Goal: Task Accomplishment & Management: Use online tool/utility

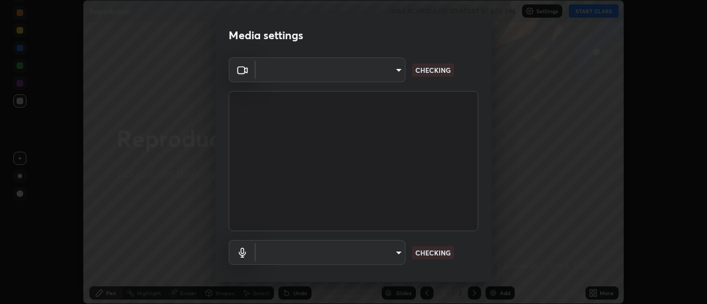
type input "16a7a755e0dd77c806e884fba75ae536d54b291681f1f69fecc61b111cdda92d"
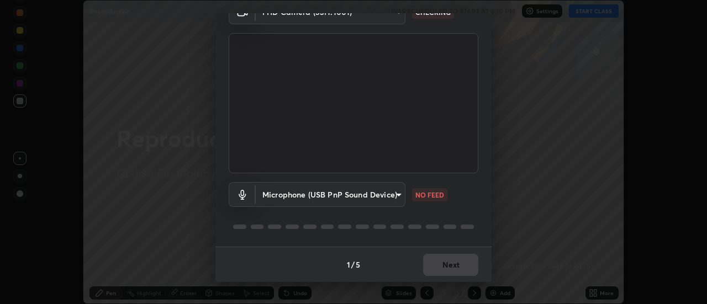
click at [387, 190] on body "Erase all Reproduction WAS SCHEDULED TO START AT 6:10 PM Settings START CLASS S…" at bounding box center [353, 152] width 707 height 304
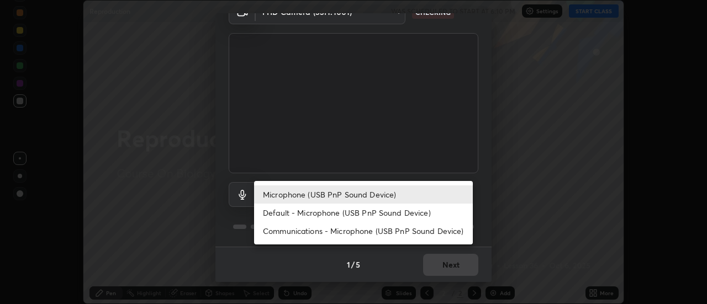
click at [350, 194] on li "Microphone (USB PnP Sound Device)" at bounding box center [363, 195] width 219 height 18
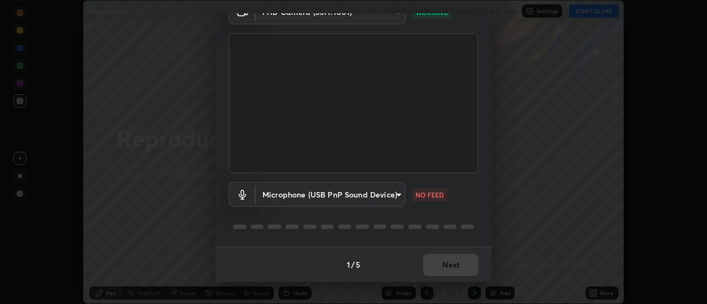
click at [362, 197] on body "Erase all Reproduction WAS SCHEDULED TO START AT 6:10 PM Settings START CLASS S…" at bounding box center [353, 152] width 707 height 304
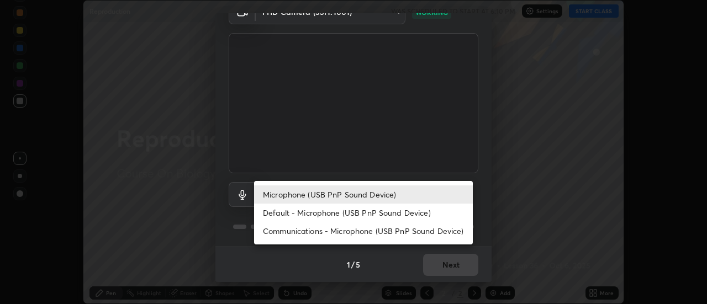
click at [357, 213] on li "Default - Microphone (USB PnP Sound Device)" at bounding box center [363, 213] width 219 height 18
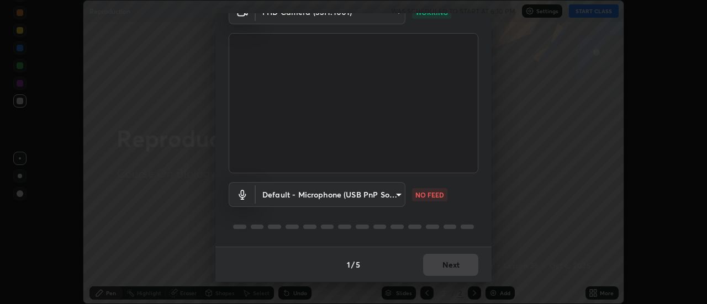
type input "default"
click at [432, 264] on button "Next" at bounding box center [450, 265] width 55 height 22
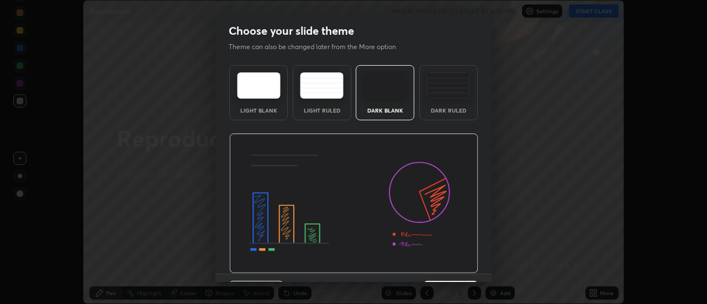
click at [431, 267] on img at bounding box center [353, 204] width 249 height 140
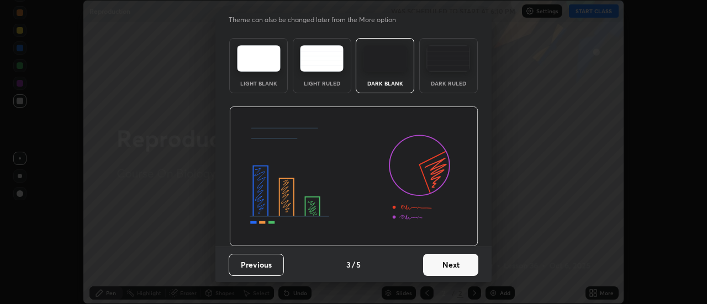
click at [438, 260] on button "Next" at bounding box center [450, 265] width 55 height 22
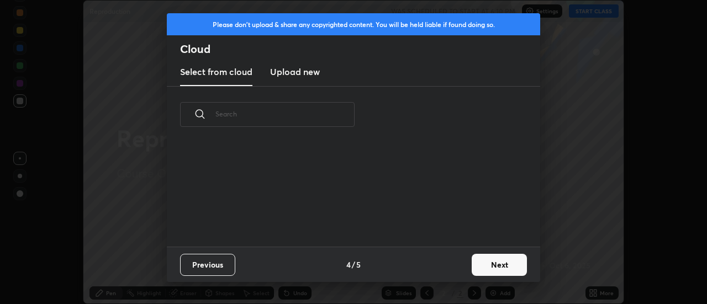
scroll to position [104, 354]
click at [477, 260] on button "Next" at bounding box center [499, 265] width 55 height 22
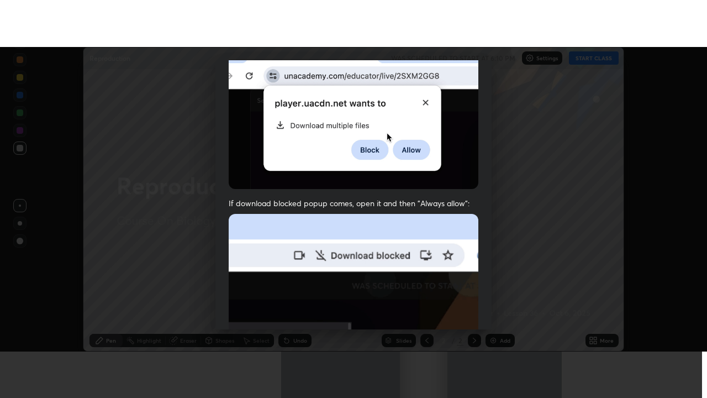
scroll to position [283, 0]
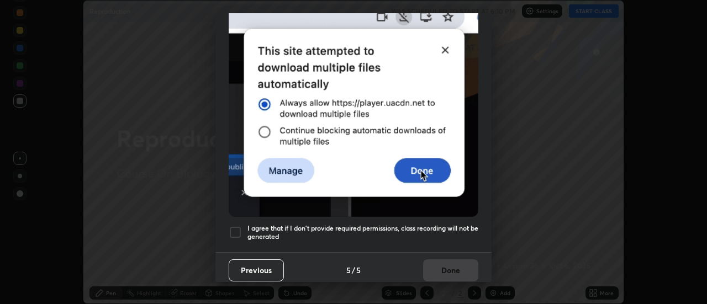
click at [238, 230] on div at bounding box center [235, 232] width 13 height 13
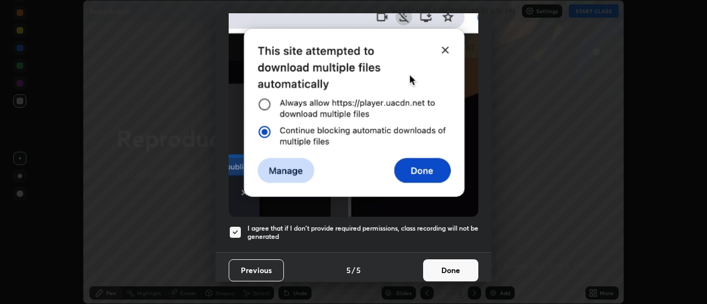
click at [440, 263] on button "Done" at bounding box center [450, 271] width 55 height 22
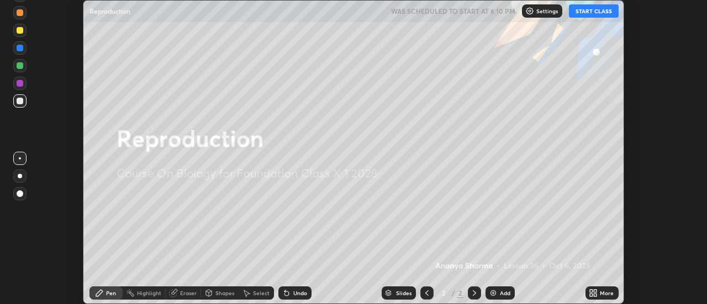
click at [494, 293] on img at bounding box center [493, 293] width 9 height 9
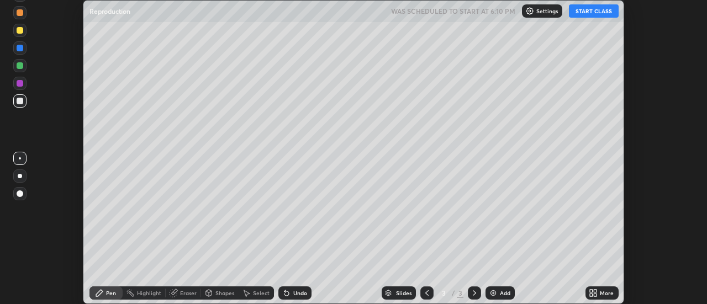
click at [595, 291] on icon at bounding box center [595, 291] width 3 height 3
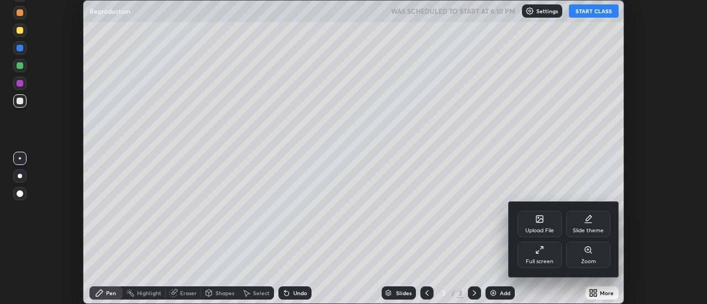
click at [533, 258] on div "Full screen" at bounding box center [539, 255] width 44 height 27
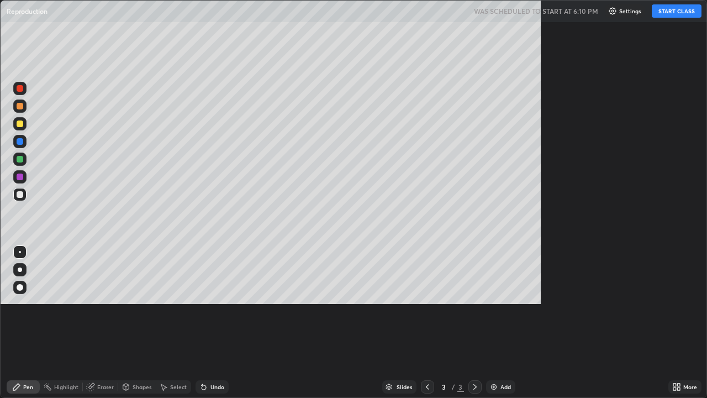
scroll to position [398, 707]
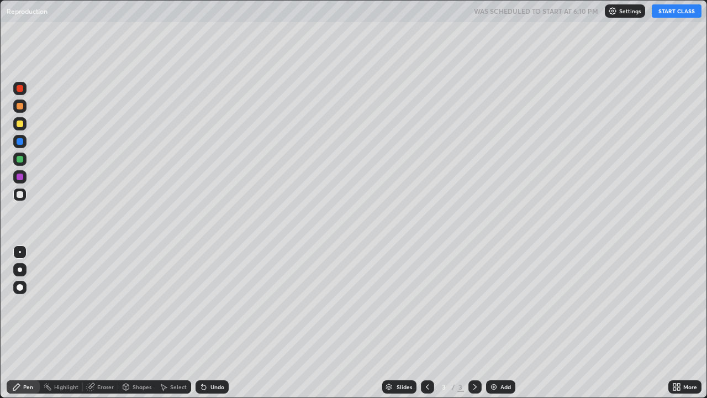
click at [671, 14] on button "START CLASS" at bounding box center [677, 10] width 50 height 13
click at [20, 194] on div at bounding box center [20, 194] width 7 height 7
click at [20, 269] on div at bounding box center [20, 269] width 4 height 4
click at [210, 304] on div "Undo" at bounding box center [217, 387] width 14 height 6
click at [212, 304] on div "Undo" at bounding box center [217, 387] width 14 height 6
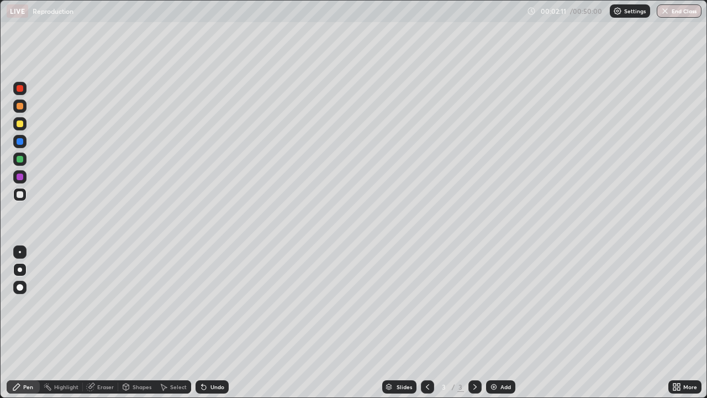
click at [99, 304] on div "Eraser" at bounding box center [105, 387] width 17 height 6
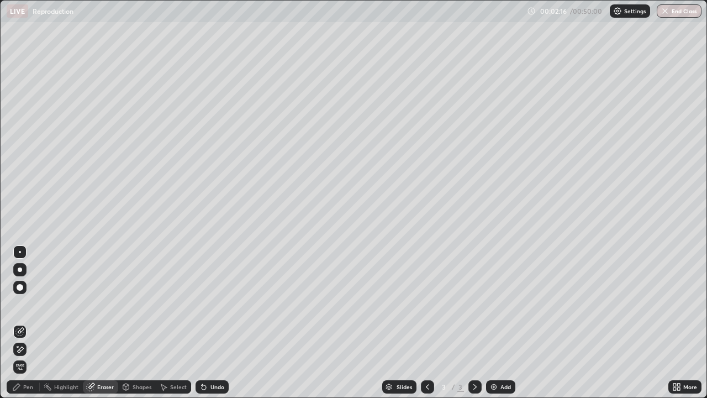
click at [29, 304] on div "Pen" at bounding box center [28, 387] width 10 height 6
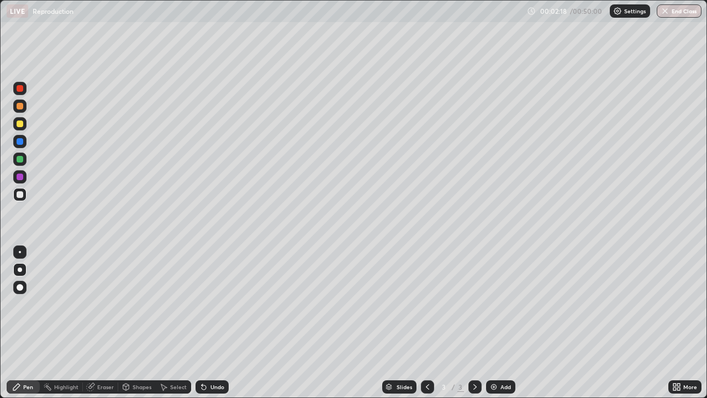
click at [272, 304] on div "Slides 3 / 3 Add" at bounding box center [449, 386] width 440 height 22
click at [493, 304] on img at bounding box center [493, 386] width 9 height 9
click at [21, 106] on div at bounding box center [20, 106] width 7 height 7
click at [20, 160] on div at bounding box center [20, 159] width 7 height 7
click at [101, 304] on div "Eraser" at bounding box center [100, 386] width 35 height 13
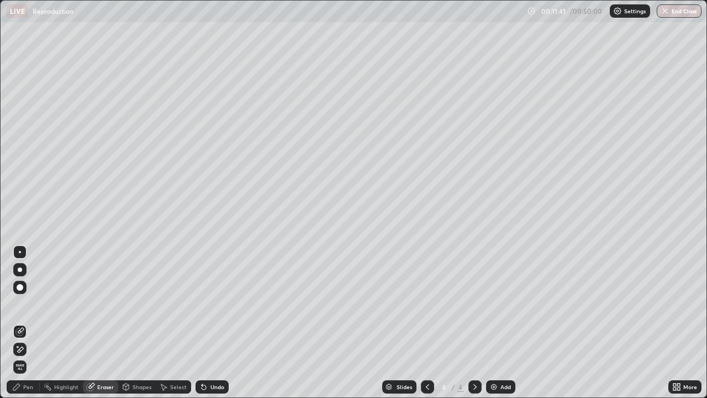
click at [23, 304] on div "Pen" at bounding box center [23, 386] width 33 height 13
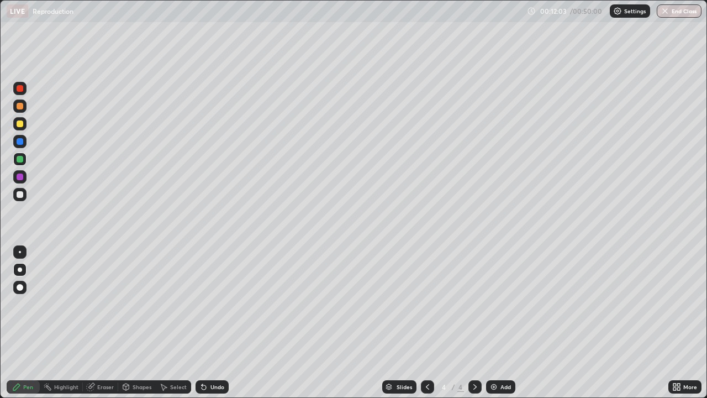
click at [19, 195] on div at bounding box center [20, 194] width 7 height 7
click at [20, 164] on div at bounding box center [19, 158] width 13 height 13
click at [101, 304] on div "Eraser" at bounding box center [105, 387] width 17 height 6
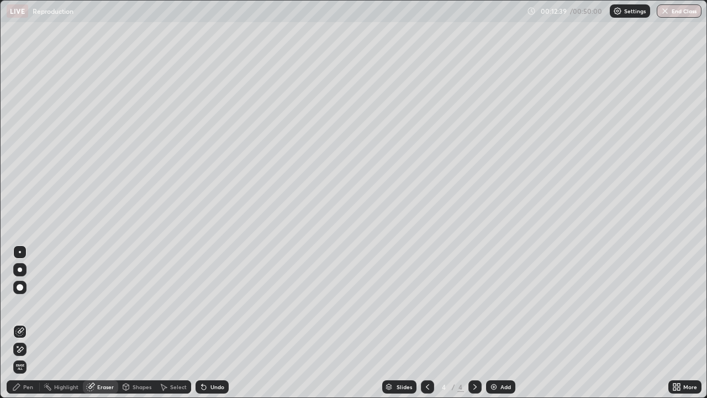
click at [98, 304] on div "Eraser" at bounding box center [105, 387] width 17 height 6
click at [28, 304] on div "Pen" at bounding box center [28, 387] width 10 height 6
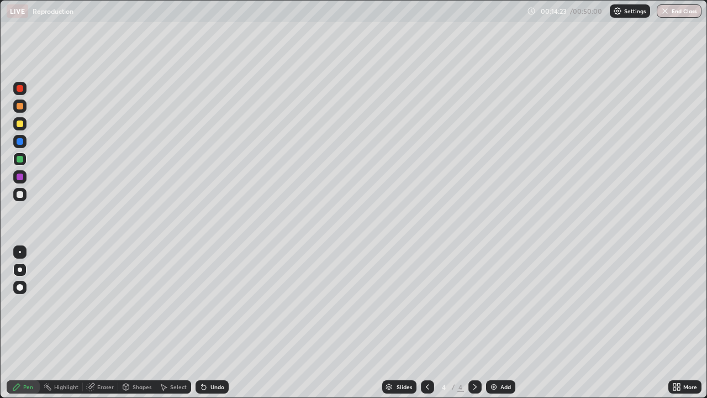
click at [211, 304] on div "Undo" at bounding box center [217, 387] width 14 height 6
click at [214, 304] on div "Undo" at bounding box center [211, 386] width 33 height 13
click at [215, 304] on div "Undo" at bounding box center [211, 386] width 33 height 13
click at [216, 304] on div "Undo" at bounding box center [211, 386] width 33 height 13
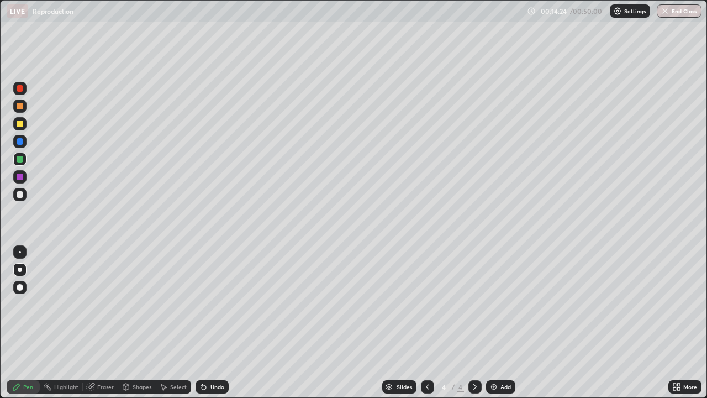
click at [217, 304] on div "Undo" at bounding box center [211, 386] width 33 height 13
click at [28, 304] on div "Pen" at bounding box center [28, 387] width 10 height 6
click at [22, 195] on div at bounding box center [20, 194] width 7 height 7
click at [21, 160] on div at bounding box center [20, 159] width 7 height 7
click at [20, 196] on div at bounding box center [20, 194] width 7 height 7
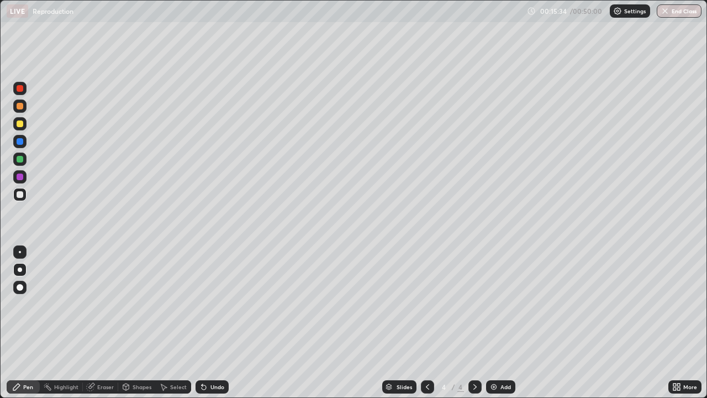
click at [100, 304] on div "Eraser" at bounding box center [105, 387] width 17 height 6
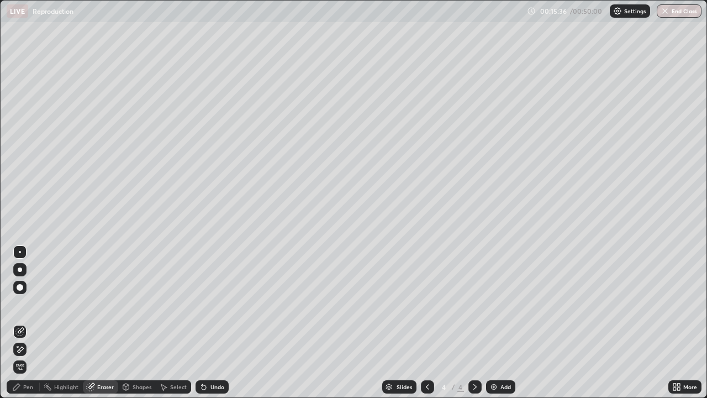
click at [29, 304] on div "Pen" at bounding box center [28, 387] width 10 height 6
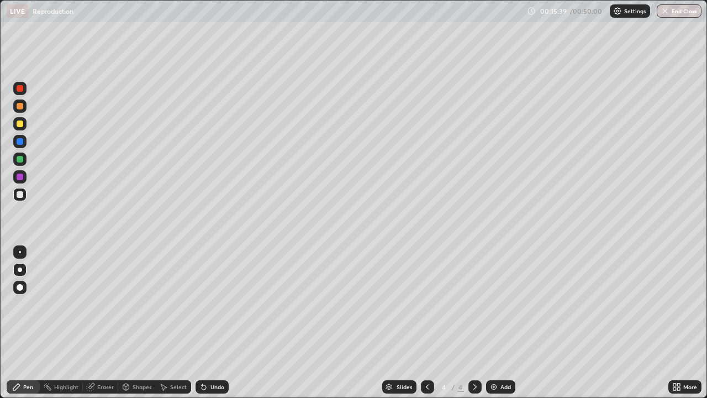
click at [27, 304] on div "Pen" at bounding box center [28, 387] width 10 height 6
click at [20, 162] on div at bounding box center [20, 159] width 7 height 7
click at [23, 194] on div at bounding box center [20, 194] width 7 height 7
click at [208, 304] on div "Undo" at bounding box center [211, 386] width 33 height 13
click at [210, 304] on div "Undo" at bounding box center [217, 387] width 14 height 6
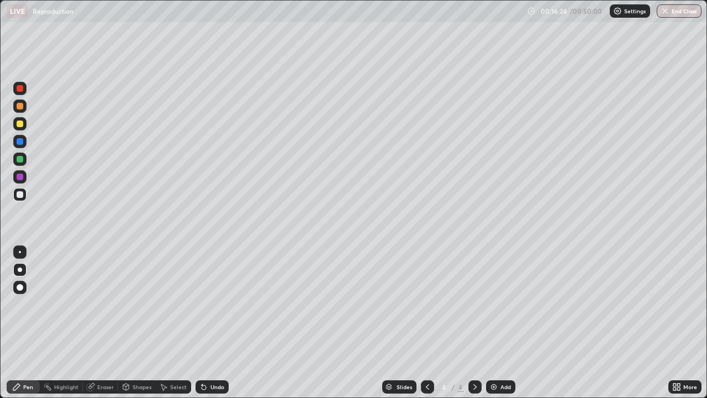
click at [210, 304] on div "Undo" at bounding box center [211, 386] width 33 height 13
click at [208, 304] on div "Undo" at bounding box center [211, 386] width 33 height 13
click at [209, 304] on div "Undo" at bounding box center [211, 386] width 33 height 13
click at [211, 304] on div "Undo" at bounding box center [211, 386] width 33 height 13
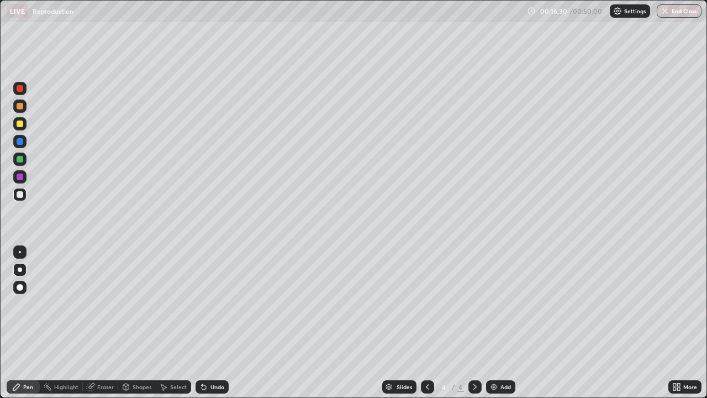
click at [28, 304] on div "Pen" at bounding box center [28, 387] width 10 height 6
click at [18, 158] on div at bounding box center [20, 159] width 7 height 7
click at [96, 304] on div "Eraser" at bounding box center [100, 386] width 35 height 13
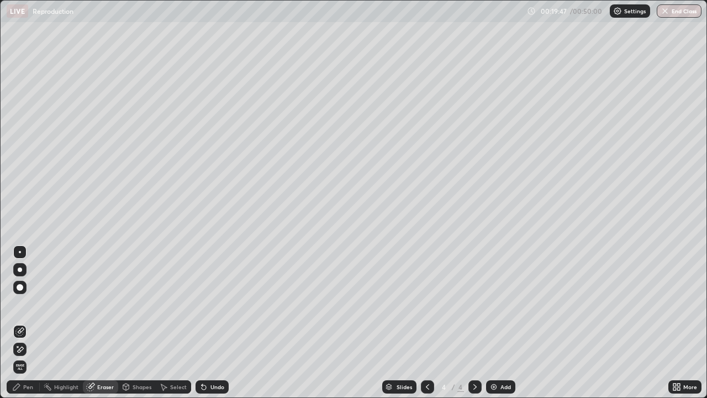
click at [29, 304] on div "Pen" at bounding box center [28, 387] width 10 height 6
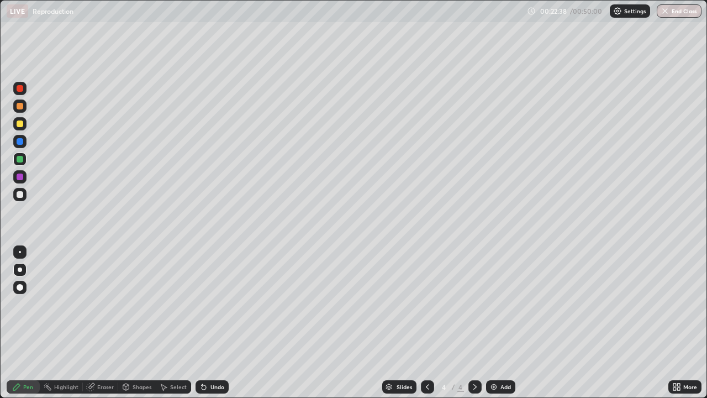
click at [494, 304] on img at bounding box center [493, 386] width 9 height 9
click at [426, 304] on icon at bounding box center [427, 387] width 3 height 6
click at [426, 304] on icon at bounding box center [427, 386] width 9 height 9
click at [427, 304] on icon at bounding box center [427, 386] width 9 height 9
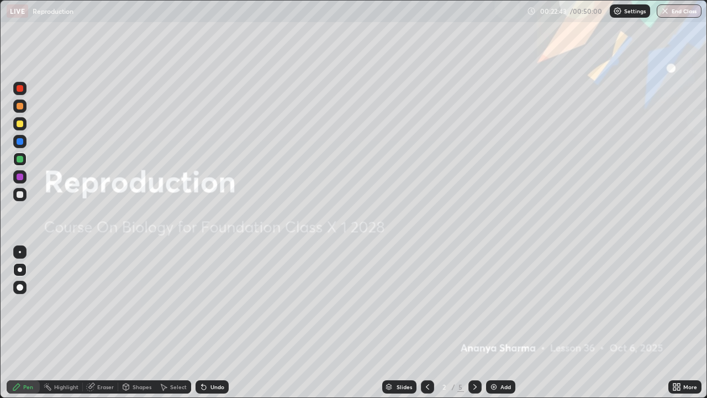
click at [474, 304] on icon at bounding box center [474, 387] width 3 height 6
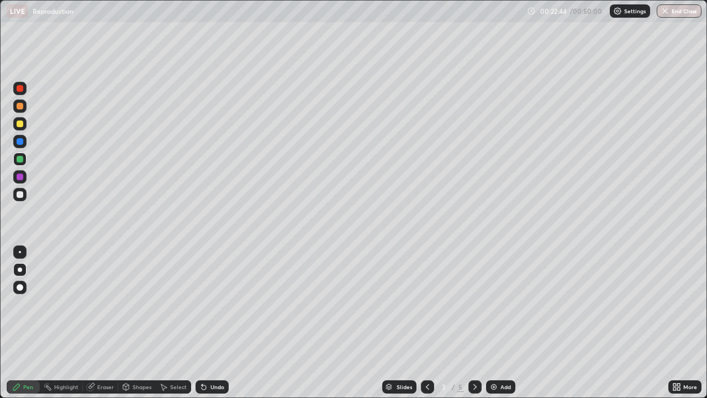
click at [474, 304] on icon at bounding box center [474, 386] width 9 height 9
click at [472, 304] on icon at bounding box center [474, 386] width 9 height 9
click at [27, 304] on div "Pen" at bounding box center [28, 387] width 10 height 6
click at [18, 160] on div at bounding box center [20, 159] width 7 height 7
click at [210, 304] on div "Undo" at bounding box center [217, 387] width 14 height 6
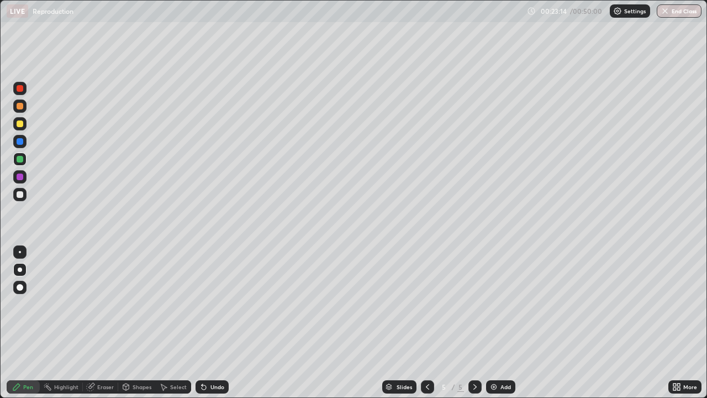
click at [211, 304] on div "Undo" at bounding box center [217, 387] width 14 height 6
click at [215, 304] on div "Undo" at bounding box center [217, 387] width 14 height 6
click at [17, 194] on div at bounding box center [20, 194] width 7 height 7
click at [212, 304] on div "Undo" at bounding box center [217, 387] width 14 height 6
click at [214, 304] on div "Undo" at bounding box center [217, 387] width 14 height 6
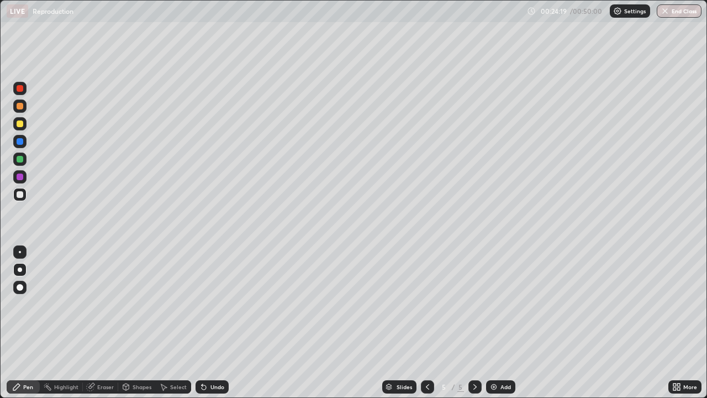
click at [214, 304] on div "Undo" at bounding box center [217, 387] width 14 height 6
click at [215, 304] on div "Undo" at bounding box center [217, 387] width 14 height 6
click at [202, 304] on icon at bounding box center [204, 387] width 4 height 4
click at [210, 304] on div "Undo" at bounding box center [217, 387] width 14 height 6
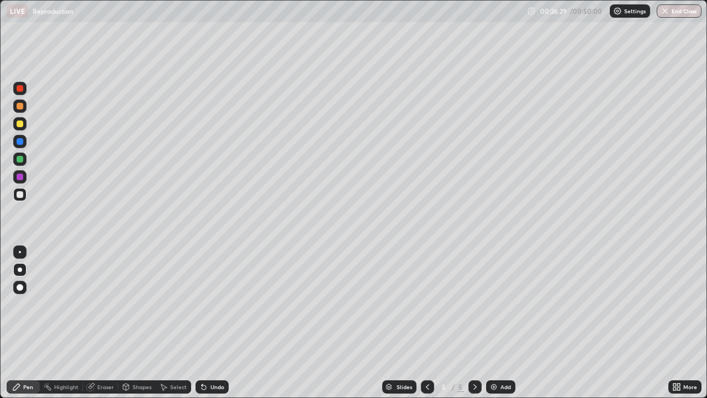
click at [19, 164] on div at bounding box center [19, 158] width 13 height 13
click at [20, 193] on div at bounding box center [20, 194] width 7 height 7
click at [22, 160] on div at bounding box center [20, 159] width 7 height 7
click at [18, 197] on div at bounding box center [20, 194] width 7 height 7
click at [103, 304] on div "Eraser" at bounding box center [105, 387] width 17 height 6
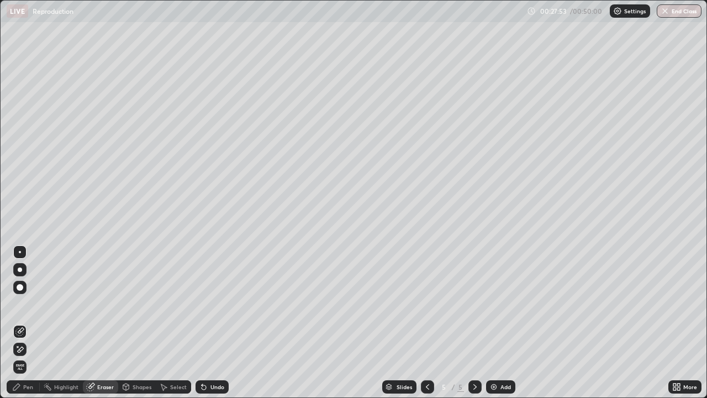
click at [28, 304] on div "Pen" at bounding box center [28, 387] width 10 height 6
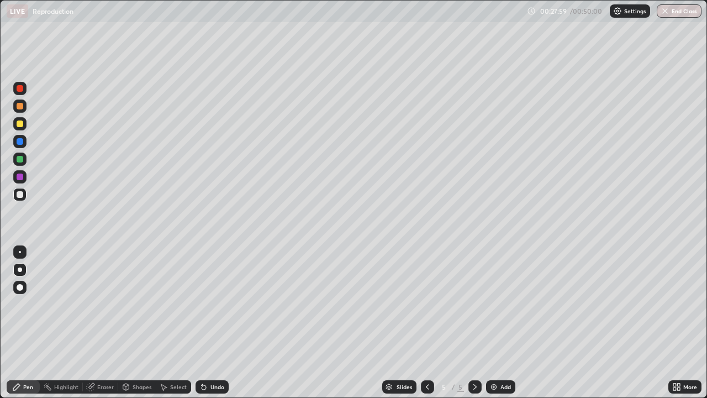
click at [22, 161] on div at bounding box center [20, 159] width 7 height 7
click at [22, 195] on div at bounding box center [20, 194] width 7 height 7
click at [213, 304] on div "Undo" at bounding box center [217, 387] width 14 height 6
click at [210, 304] on div "Undo" at bounding box center [217, 387] width 14 height 6
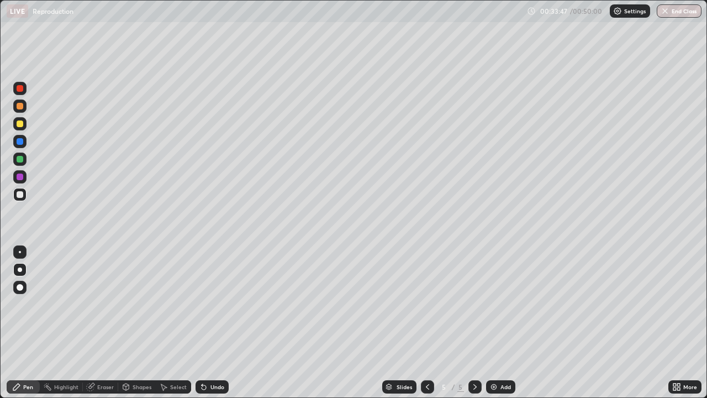
click at [494, 304] on img at bounding box center [493, 386] width 9 height 9
click at [22, 161] on div at bounding box center [20, 159] width 7 height 7
click at [206, 304] on icon at bounding box center [203, 386] width 9 height 9
click at [208, 304] on div "Undo" at bounding box center [211, 386] width 33 height 13
click at [129, 304] on icon at bounding box center [125, 386] width 9 height 9
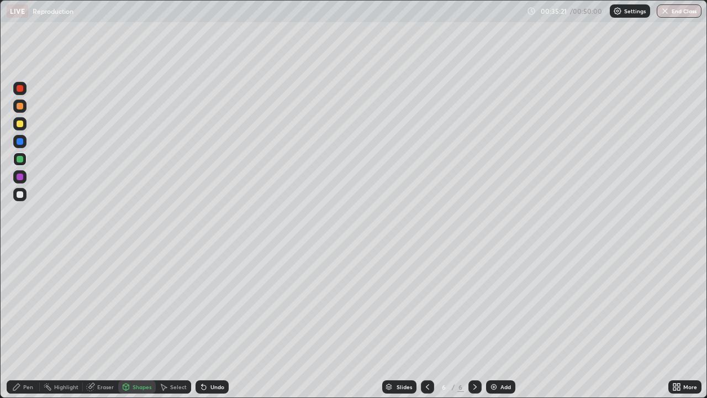
click at [25, 301] on div at bounding box center [20, 228] width 18 height 296
click at [28, 304] on div "Pen" at bounding box center [28, 387] width 10 height 6
click at [101, 304] on div "Eraser" at bounding box center [105, 387] width 17 height 6
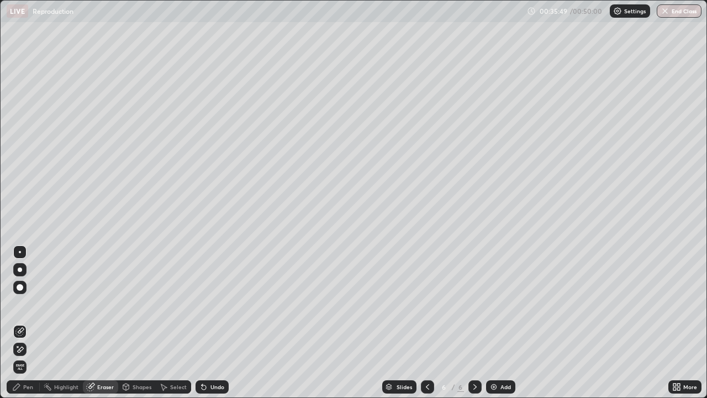
click at [25, 304] on div "Pen" at bounding box center [28, 387] width 10 height 6
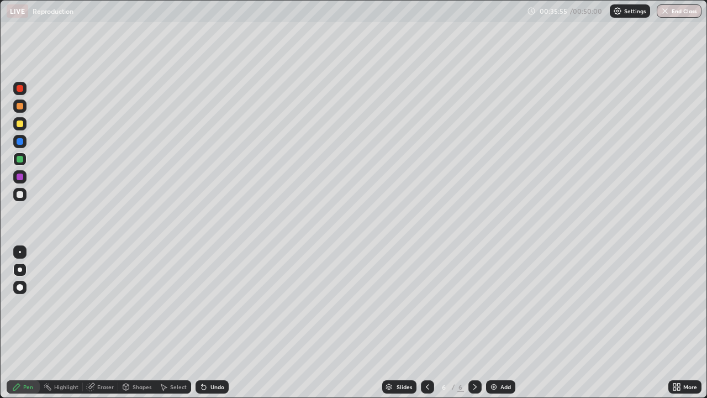
click at [194, 304] on div "Undo" at bounding box center [210, 386] width 38 height 22
click at [317, 304] on div "Slides 6 / 6 Add" at bounding box center [449, 386] width 440 height 22
click at [301, 304] on div "Slides 6 / 6 Add" at bounding box center [449, 386] width 440 height 22
click at [297, 304] on div "Slides 6 / 6 Add" at bounding box center [449, 386] width 440 height 22
click at [316, 304] on div "Slides 6 / 6 Add" at bounding box center [449, 386] width 440 height 22
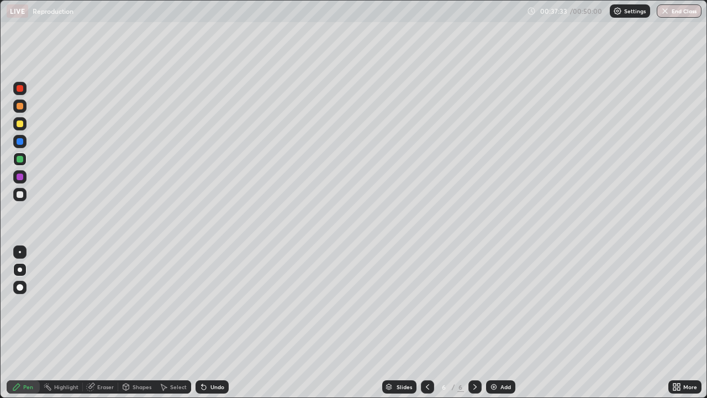
click at [206, 304] on div "Undo" at bounding box center [210, 386] width 38 height 22
click at [203, 304] on div "Undo" at bounding box center [211, 386] width 33 height 13
click at [99, 304] on div "Eraser" at bounding box center [105, 387] width 17 height 6
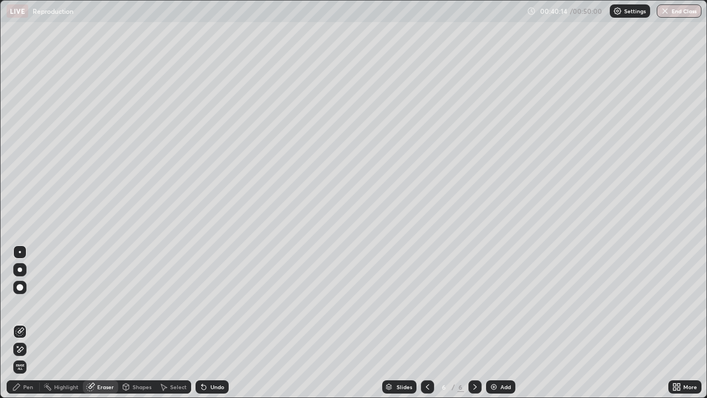
click at [28, 304] on div "Pen" at bounding box center [28, 387] width 10 height 6
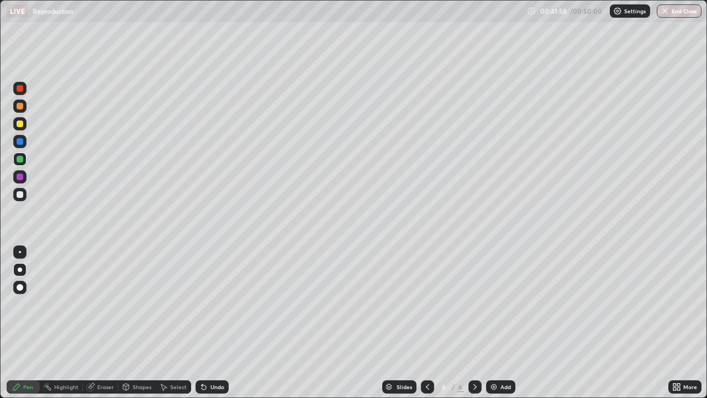
click at [213, 304] on div "Undo" at bounding box center [217, 387] width 14 height 6
click at [214, 304] on div "Undo" at bounding box center [217, 387] width 14 height 6
click at [96, 304] on div "Eraser" at bounding box center [100, 386] width 35 height 13
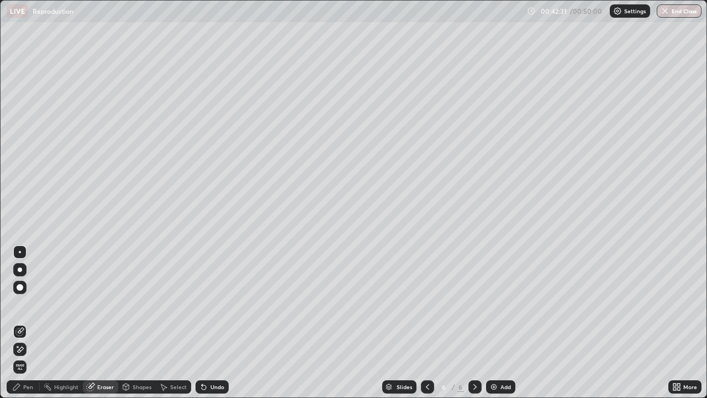
click at [29, 304] on div "Pen" at bounding box center [28, 387] width 10 height 6
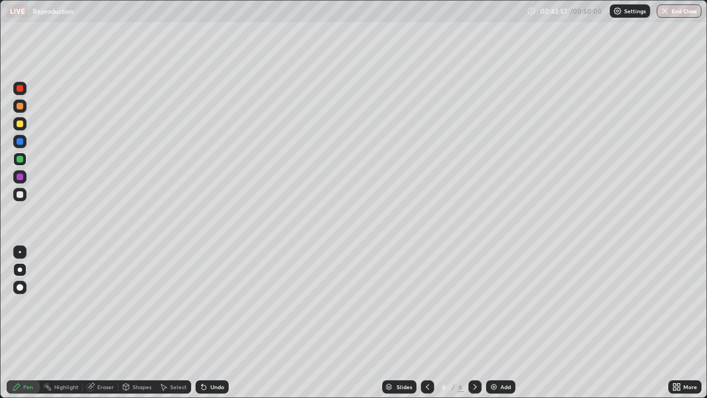
click at [491, 304] on img at bounding box center [493, 386] width 9 height 9
click at [93, 304] on icon at bounding box center [90, 386] width 9 height 9
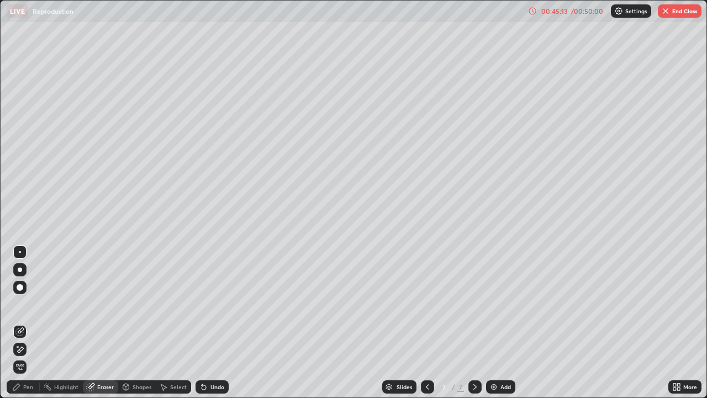
click at [29, 304] on div "Pen" at bounding box center [28, 387] width 10 height 6
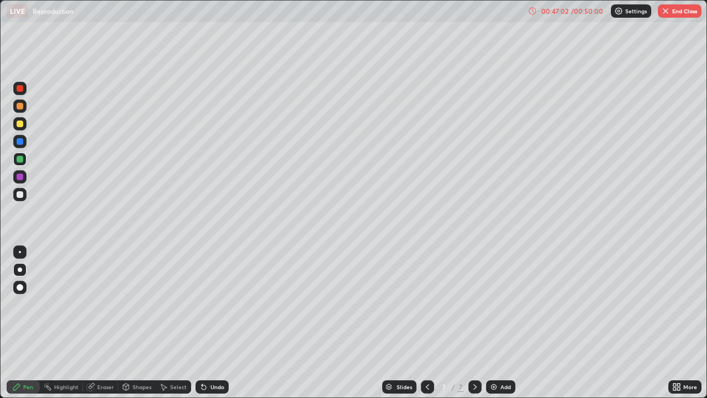
click at [215, 304] on div "Undo" at bounding box center [217, 387] width 14 height 6
click at [20, 194] on div at bounding box center [20, 194] width 7 height 7
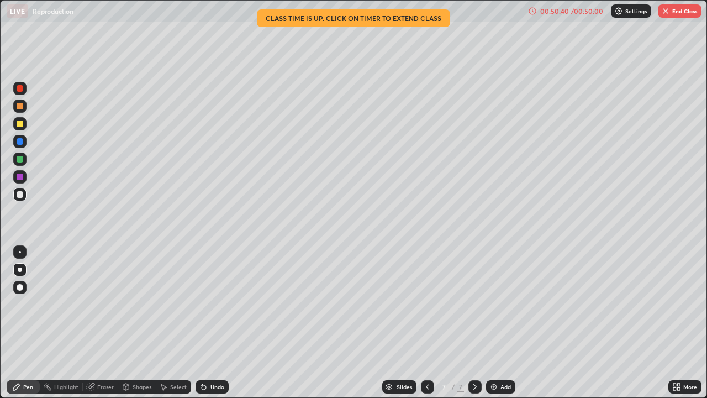
click at [426, 304] on icon at bounding box center [427, 386] width 9 height 9
click at [425, 304] on icon at bounding box center [427, 386] width 9 height 9
click at [426, 304] on icon at bounding box center [427, 386] width 9 height 9
click at [473, 304] on icon at bounding box center [474, 386] width 9 height 9
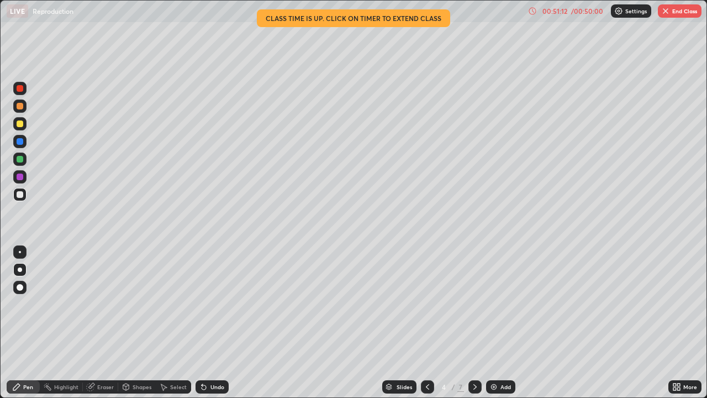
click at [474, 304] on icon at bounding box center [474, 386] width 9 height 9
click at [427, 304] on icon at bounding box center [427, 386] width 9 height 9
click at [426, 304] on icon at bounding box center [427, 386] width 9 height 9
click at [472, 304] on icon at bounding box center [474, 386] width 9 height 9
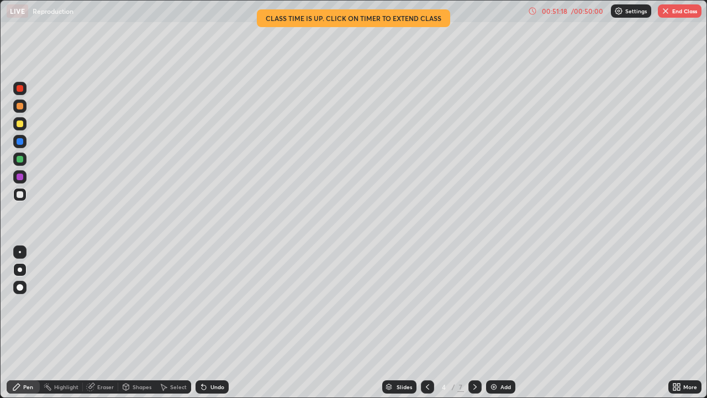
click at [472, 304] on icon at bounding box center [474, 386] width 9 height 9
click at [474, 304] on icon at bounding box center [474, 386] width 9 height 9
click at [680, 13] on button "End Class" at bounding box center [680, 10] width 44 height 13
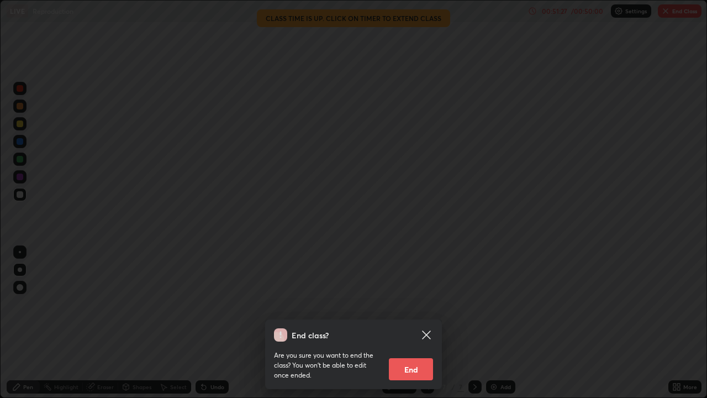
click at [411, 304] on button "End" at bounding box center [411, 369] width 44 height 22
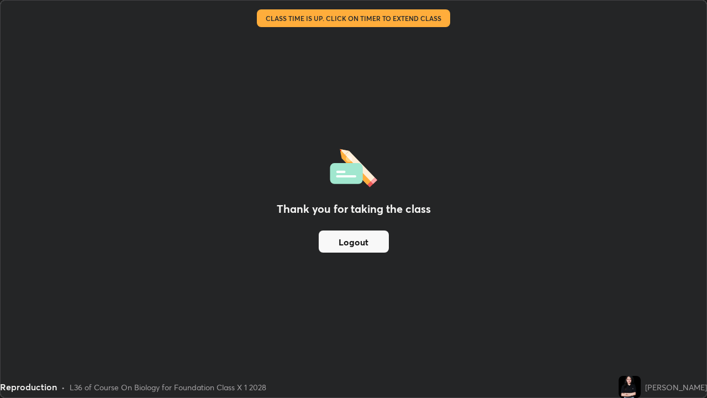
click at [339, 244] on button "Logout" at bounding box center [354, 241] width 70 height 22
